Goal: Task Accomplishment & Management: Complete application form

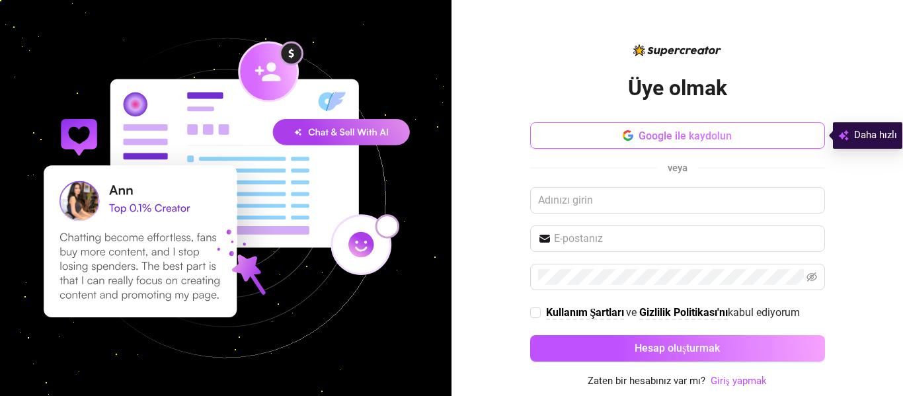
click at [699, 136] on font "Google ile kaydolun" at bounding box center [685, 136] width 93 height 13
click at [662, 142] on button "Google ile kaydolun" at bounding box center [677, 135] width 295 height 26
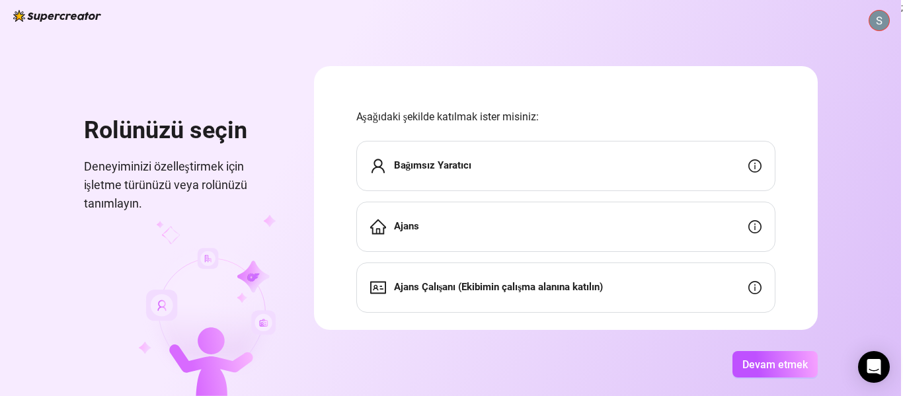
click at [489, 167] on div "Bağımsız Yaratıcı" at bounding box center [565, 166] width 419 height 50
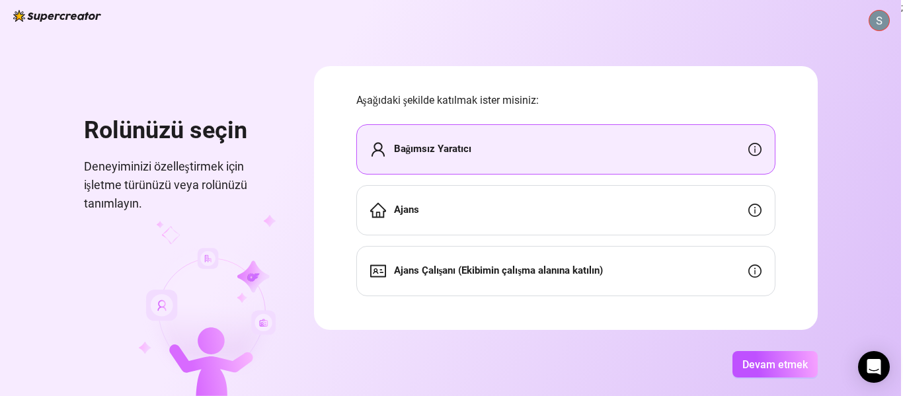
scroll to position [25, 0]
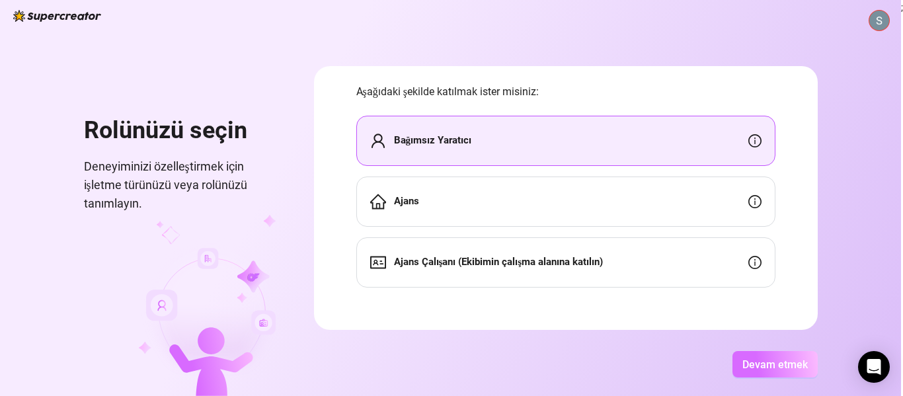
click at [741, 364] on button "Devam etmek" at bounding box center [774, 364] width 85 height 26
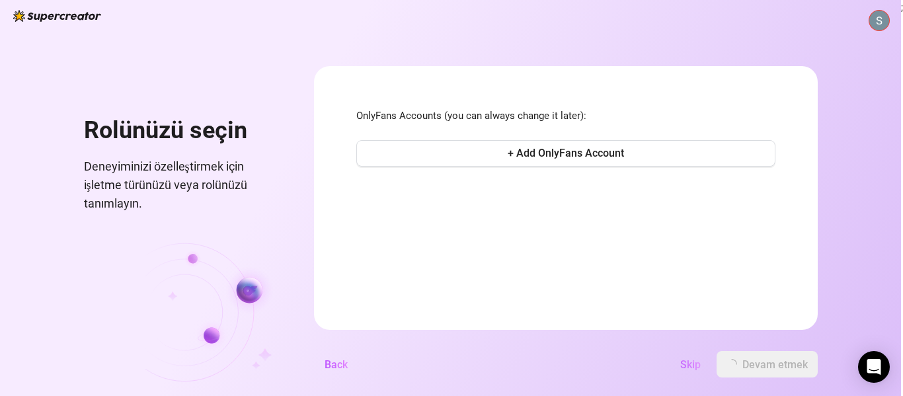
scroll to position [0, 0]
click at [710, 364] on font "Atlamak" at bounding box center [697, 364] width 40 height 13
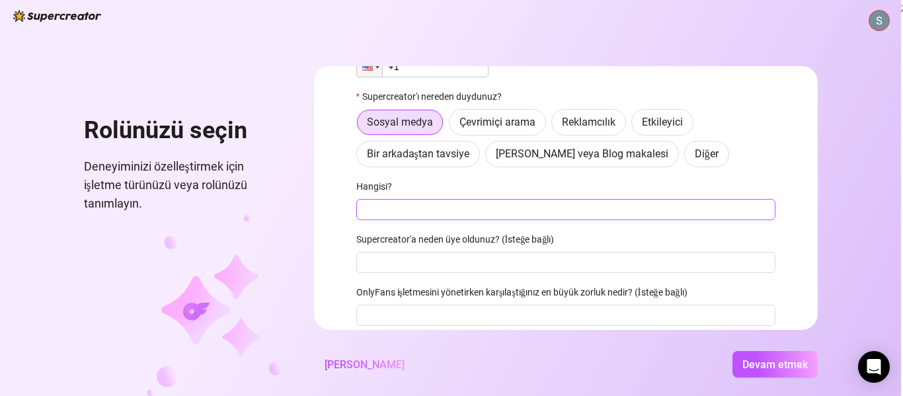
scroll to position [162, 0]
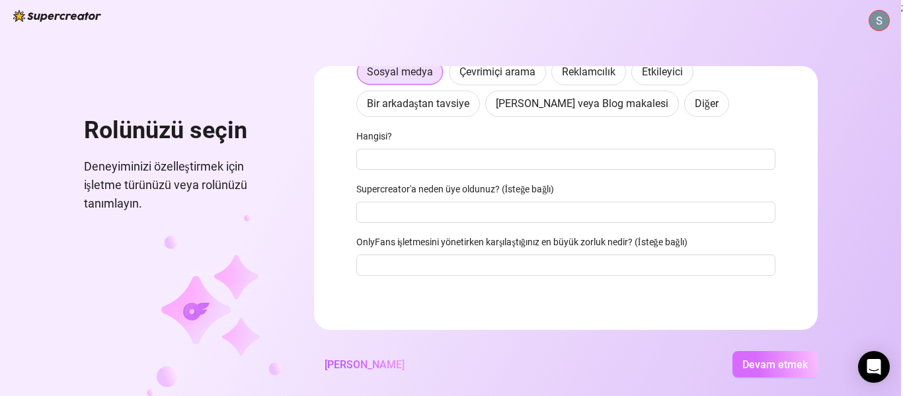
click at [752, 370] on font "Devam etmek" at bounding box center [774, 364] width 65 height 13
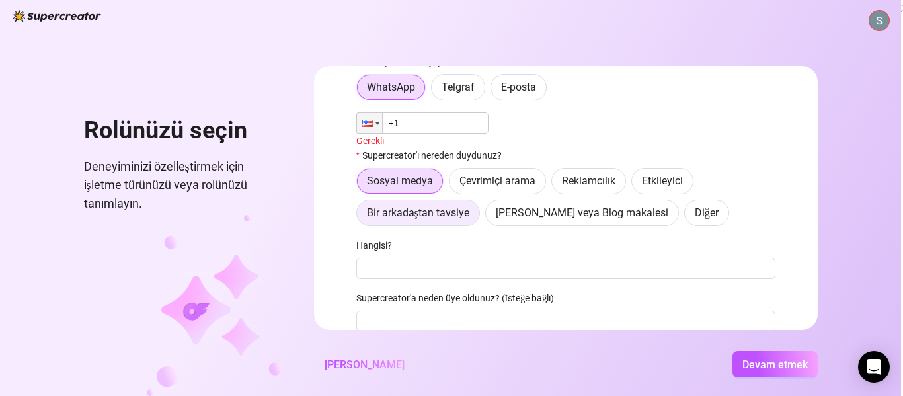
scroll to position [165, 0]
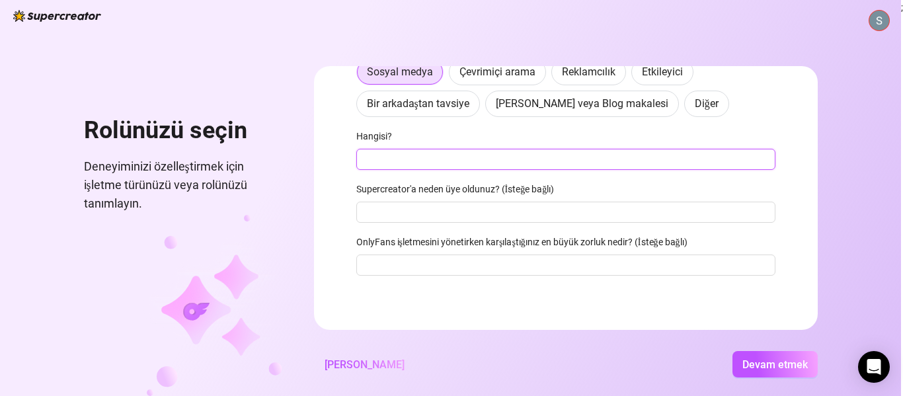
click at [395, 162] on input "Hangisi?" at bounding box center [565, 159] width 419 height 21
type input "Youtube"
click at [469, 212] on input "Supercreator'a neden üye oldunuz? (İsteğe bağlı)" at bounding box center [565, 212] width 419 height 21
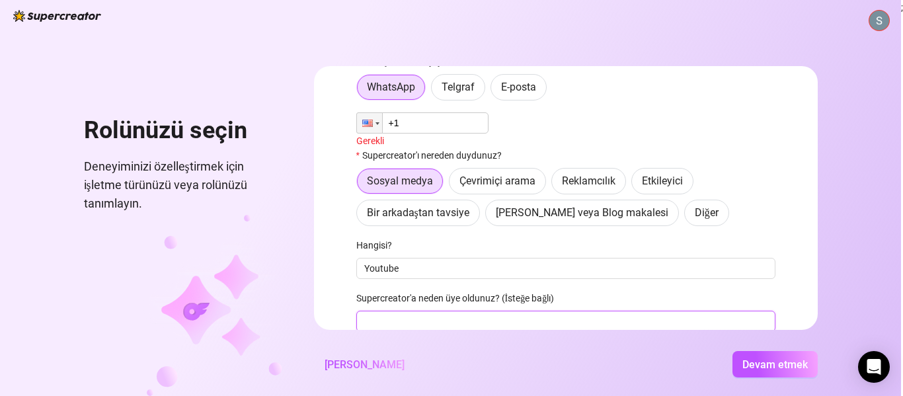
scroll to position [0, 0]
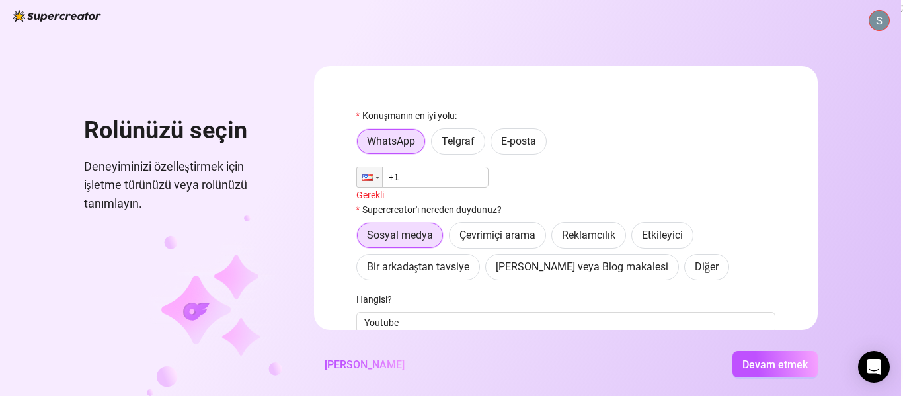
click at [442, 178] on input "+1" at bounding box center [422, 177] width 132 height 21
click at [377, 178] on div at bounding box center [377, 178] width 4 height 3
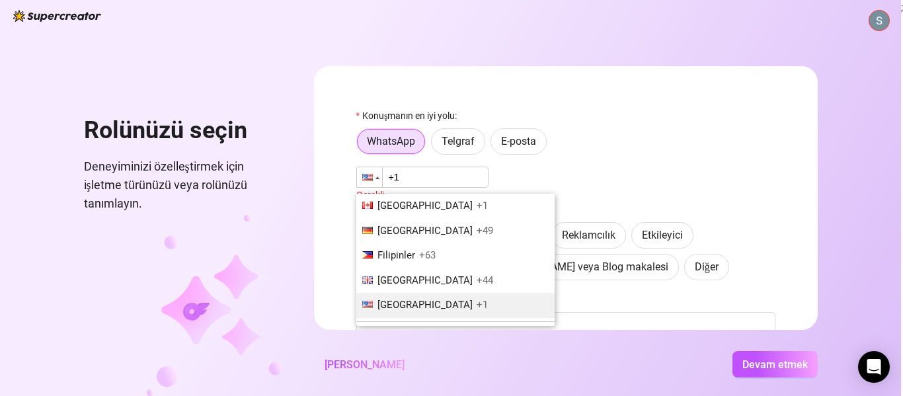
click at [422, 177] on input "+1" at bounding box center [422, 177] width 132 height 21
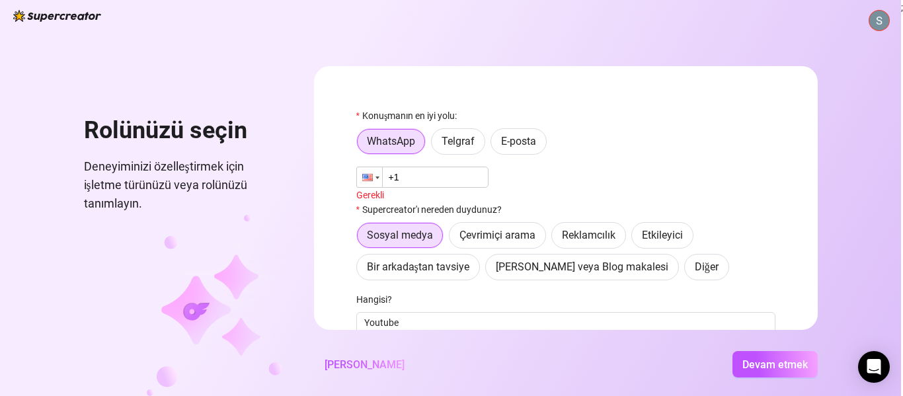
click at [372, 181] on div at bounding box center [367, 177] width 11 height 7
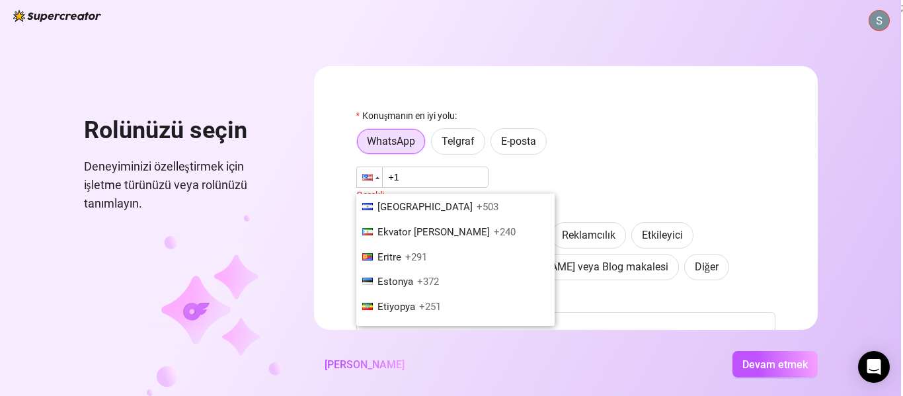
scroll to position [1653, 0]
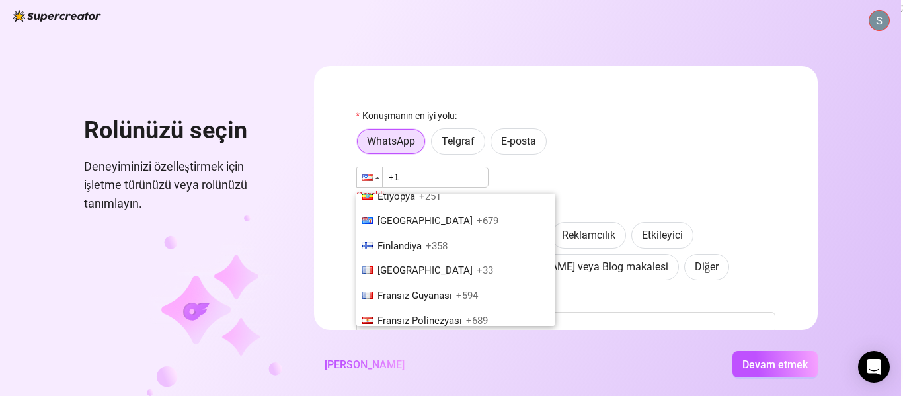
click at [548, 60] on div "Rolünüzü seçin Deneyiminizi özelleştirmek için işletme türünüzü veya rolünüzü t…" at bounding box center [450, 198] width 901 height 396
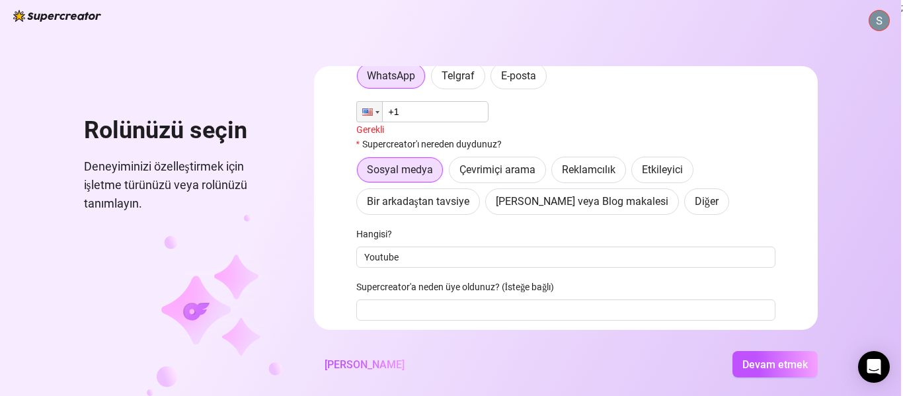
scroll to position [165, 0]
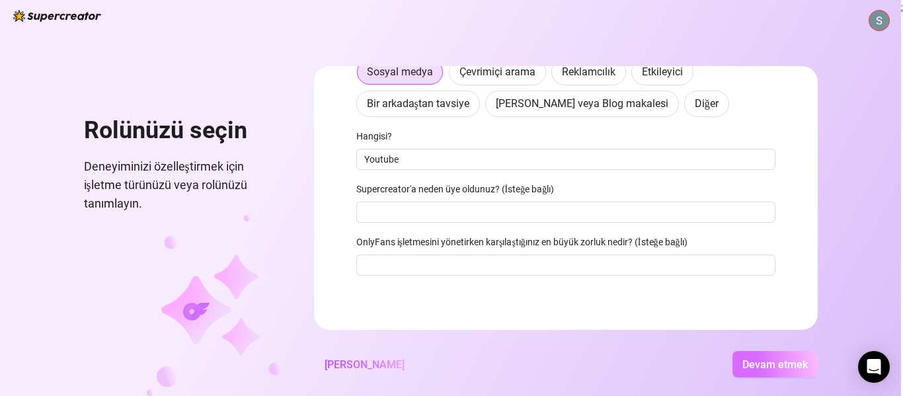
click at [783, 372] on button "Devam etmek" at bounding box center [774, 364] width 85 height 26
